Goal: Task Accomplishment & Management: Manage account settings

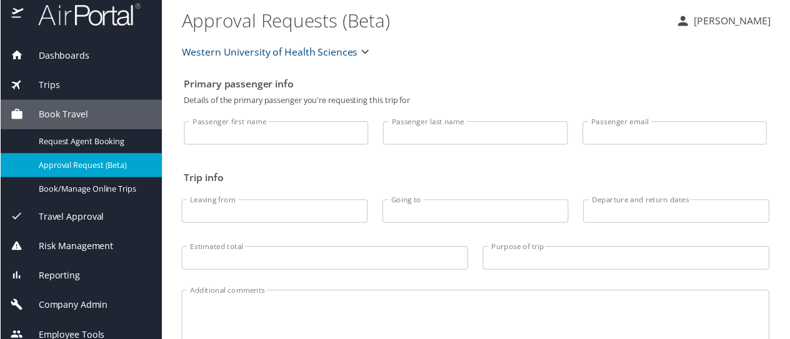
scroll to position [19, 0]
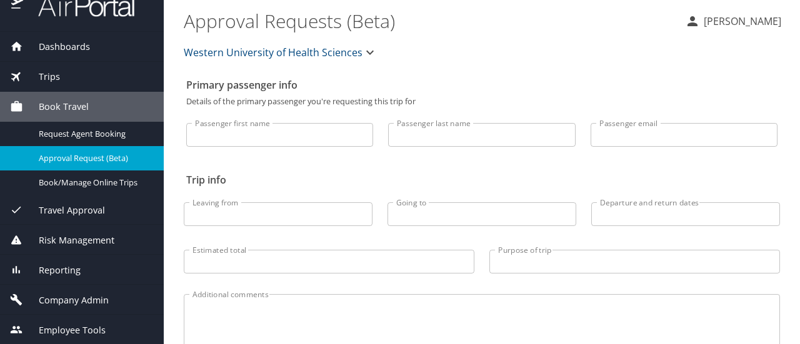
click at [74, 268] on span "Reporting" at bounding box center [52, 271] width 58 height 14
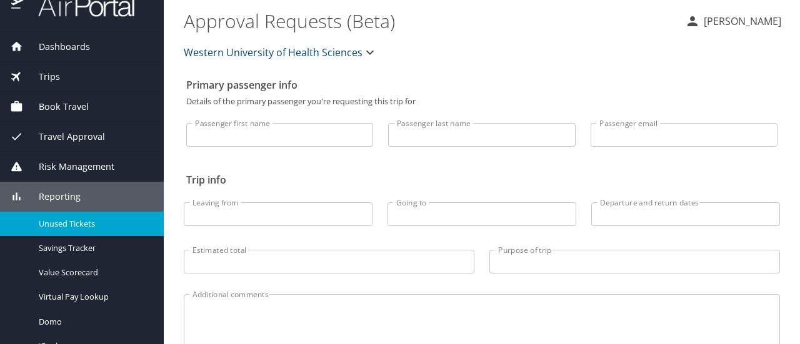
click at [70, 215] on link "Unused Tickets" at bounding box center [82, 224] width 164 height 24
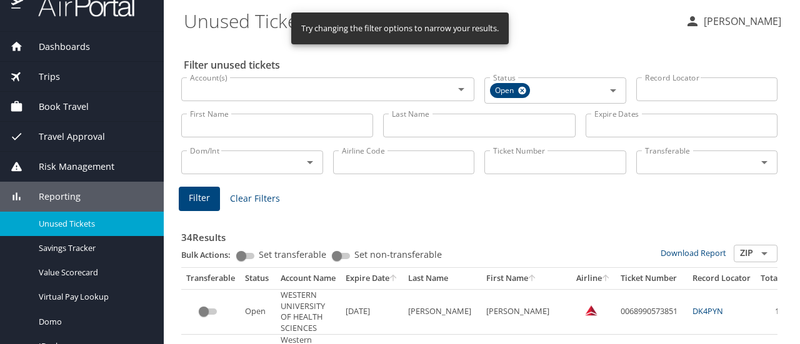
click at [79, 216] on link "Unused Tickets" at bounding box center [82, 224] width 164 height 24
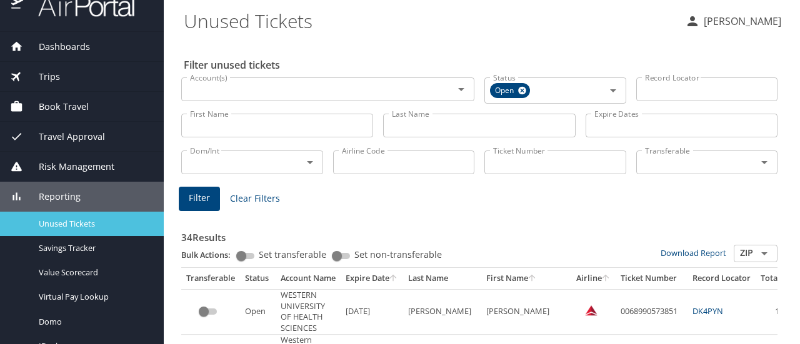
click at [81, 221] on span "Unused Tickets" at bounding box center [94, 224] width 110 height 12
click at [80, 219] on span "Unused Tickets" at bounding box center [94, 224] width 110 height 12
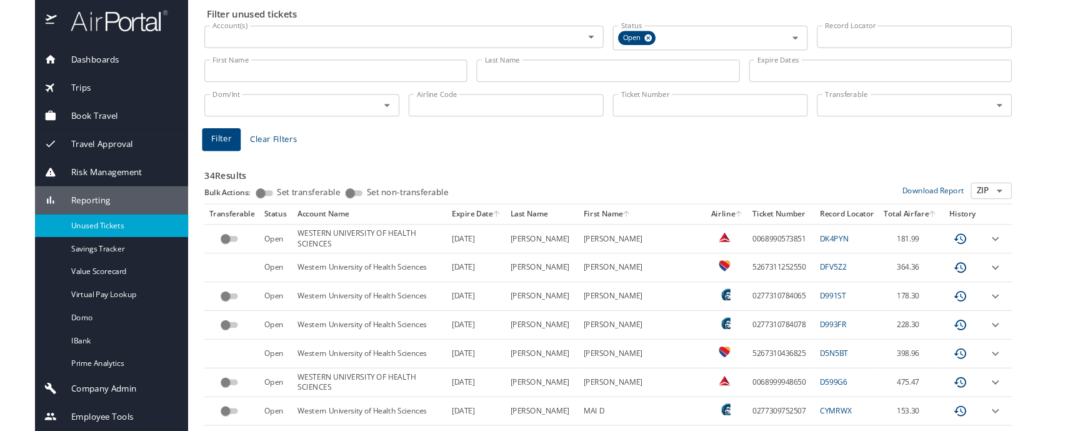
scroll to position [3, 0]
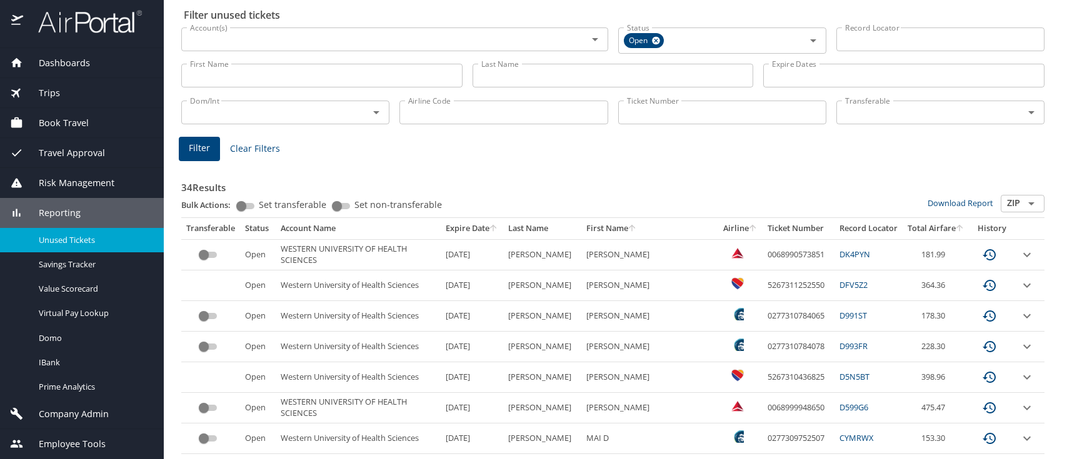
click at [497, 229] on icon "sort" at bounding box center [493, 227] width 7 height 7
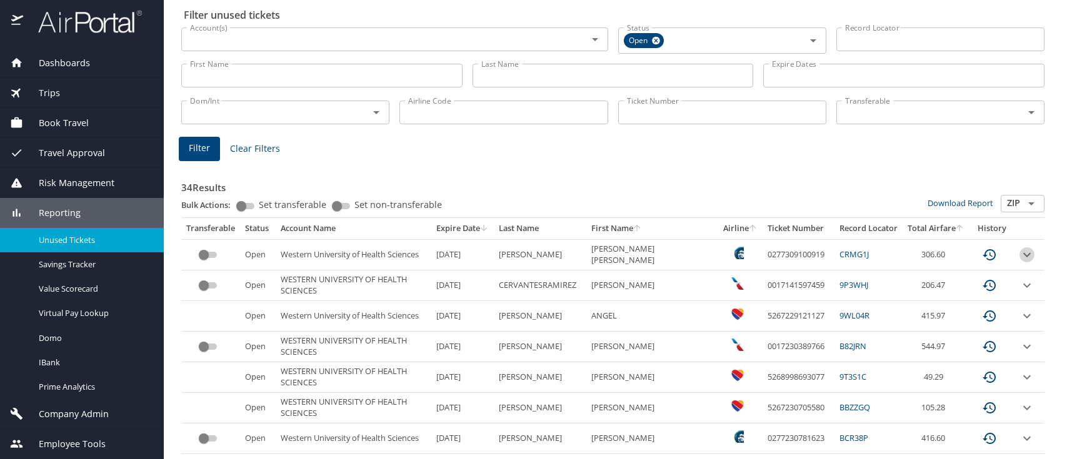
click at [799, 253] on icon "expand row" at bounding box center [1026, 255] width 15 height 15
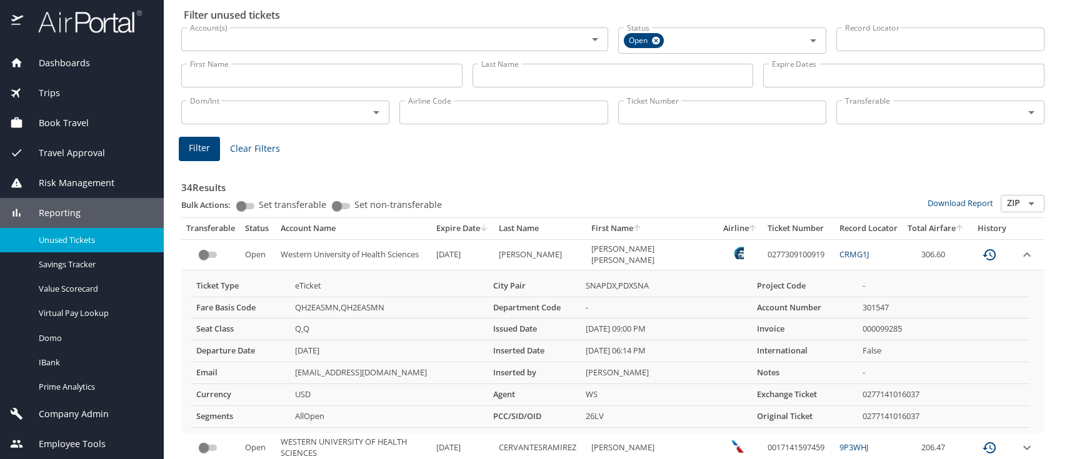
click at [799, 252] on icon "expand row" at bounding box center [1026, 255] width 15 height 15
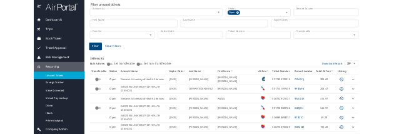
scroll to position [50, 0]
